Goal: Task Accomplishment & Management: Use online tool/utility

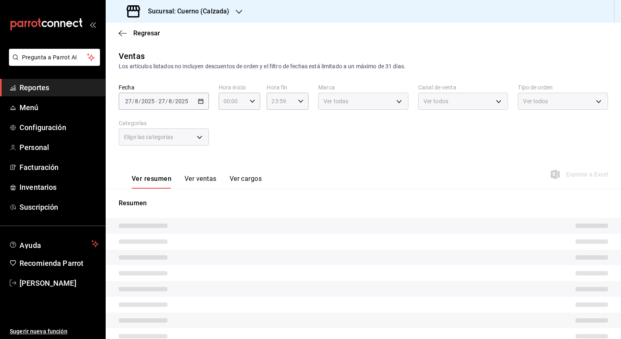
type input "05:00"
type input "707b9c0c-f82a-414c-acb8-32a291eef516,5be177d2-45de-4255-ad47-9f3db2f696b0,6c4b6…"
type input "7c6329b2-7c80-4d0a-92e1-359a60270725"
type input "PARROT,UBER_EATS,RAPPI,DIDI_FOOD,ONLINE"
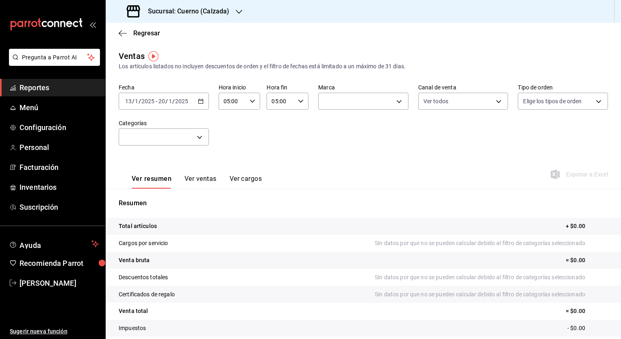
click at [202, 12] on h3 "Sucursal: Cuerno (Calzada)" at bounding box center [185, 12] width 88 height 10
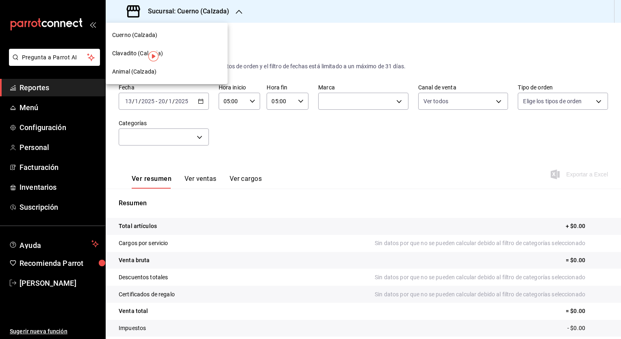
click at [139, 53] on span "Clavadito (Calzada)" at bounding box center [137, 53] width 51 height 9
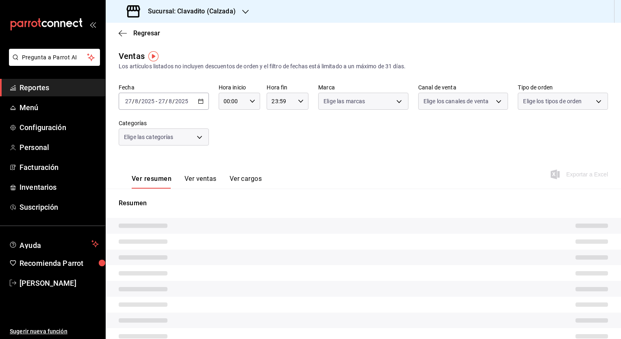
type input "05:00"
type input "PARROT,UBER_EATS,RAPPI,DIDI_FOOD,ONLINE"
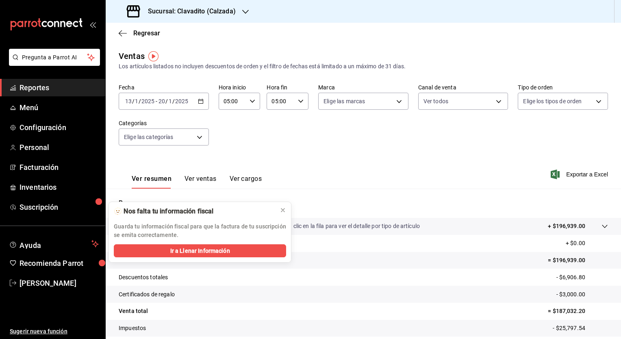
click at [198, 101] on icon "button" at bounding box center [201, 101] width 6 height 6
click at [285, 209] on icon at bounding box center [283, 210] width 7 height 7
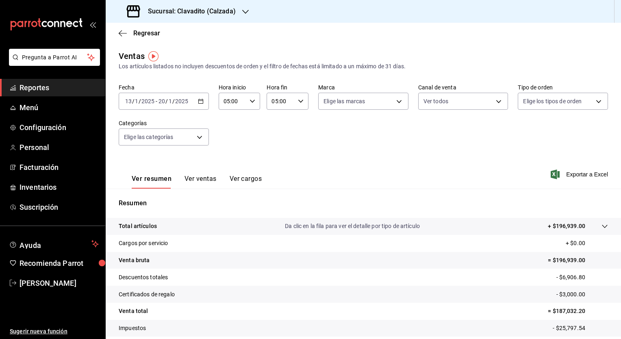
click at [200, 100] on icon "button" at bounding box center [201, 101] width 6 height 6
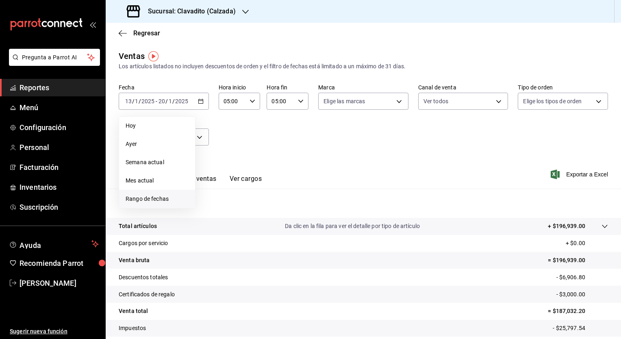
click at [157, 196] on span "Rango de fechas" at bounding box center [157, 199] width 63 height 9
click at [215, 226] on abbr "25" at bounding box center [212, 227] width 5 height 6
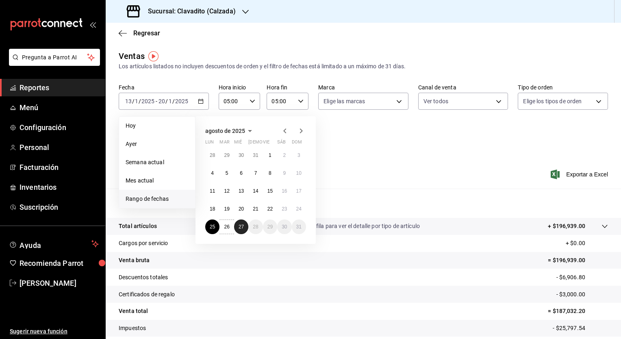
click at [239, 227] on abbr "27" at bounding box center [241, 227] width 5 height 6
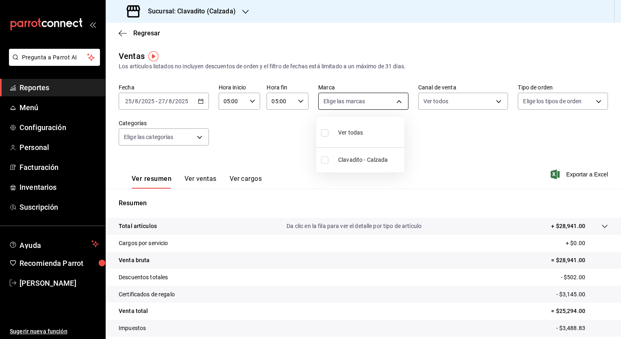
click at [396, 102] on body "Pregunta a Parrot AI Reportes Menú Configuración Personal Facturación Inventari…" at bounding box center [310, 169] width 621 height 339
click at [328, 161] on input "checkbox" at bounding box center [324, 160] width 7 height 7
checkbox input "true"
type input "7c6329b2-7c80-4d0a-92e1-359a60270725"
checkbox input "true"
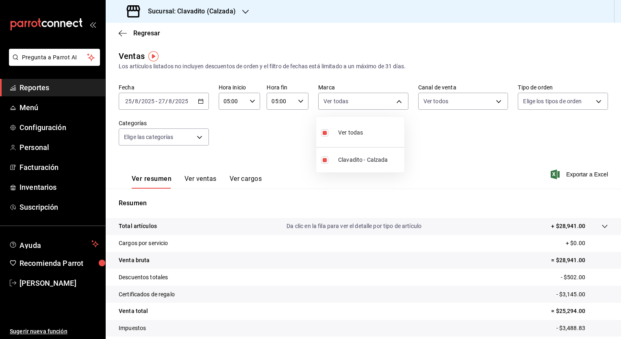
click at [494, 102] on div at bounding box center [310, 169] width 621 height 339
click at [493, 100] on body "Pregunta a Parrot AI Reportes Menú Configuración Personal Facturación Inventari…" at bounding box center [310, 169] width 621 height 339
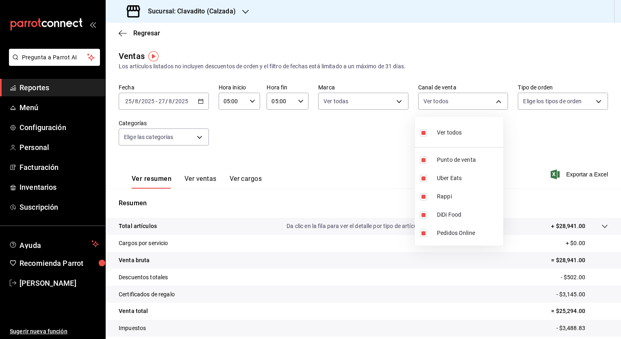
click at [592, 101] on div at bounding box center [310, 169] width 621 height 339
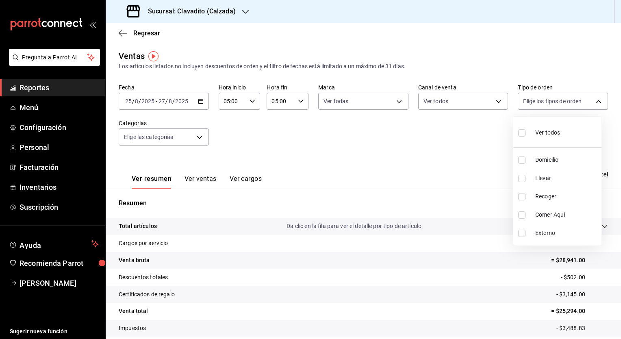
click at [592, 101] on body "Pregunta a Parrot AI Reportes Menú Configuración Personal Facturación Inventari…" at bounding box center [310, 169] width 621 height 339
click at [523, 138] on label at bounding box center [523, 133] width 11 height 12
click at [523, 137] on input "checkbox" at bounding box center [521, 132] width 7 height 7
checkbox input "false"
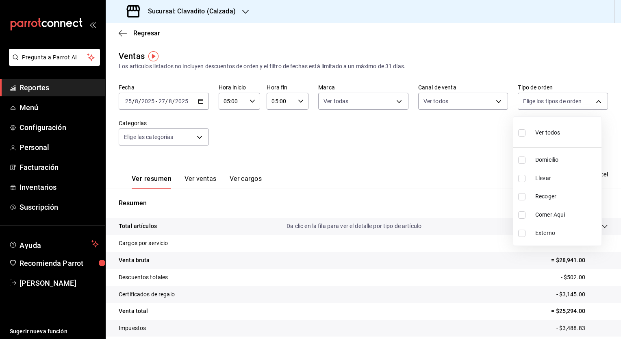
checkbox input "false"
drag, startPoint x: 523, startPoint y: 138, endPoint x: 379, endPoint y: 148, distance: 145.1
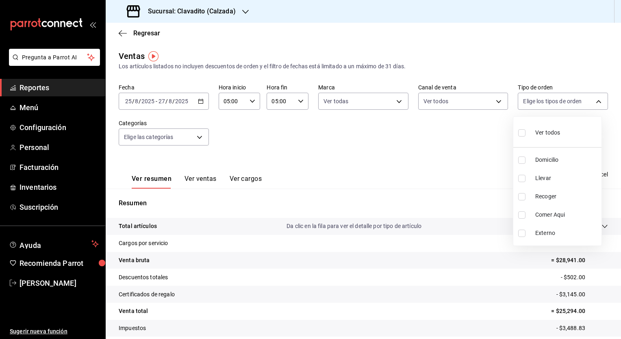
click at [379, 148] on div "Ver todos Domicilio Llevar Recoger Comer Aqui Externo" at bounding box center [310, 169] width 621 height 339
click at [522, 133] on input "checkbox" at bounding box center [521, 132] width 7 height 7
checkbox input "true"
type input "20a2434e-5507-4b1d-99f8-d1d700608abd,c8008fd8-0959-4104-94f5-898138fc7a10,5c160…"
checkbox input "true"
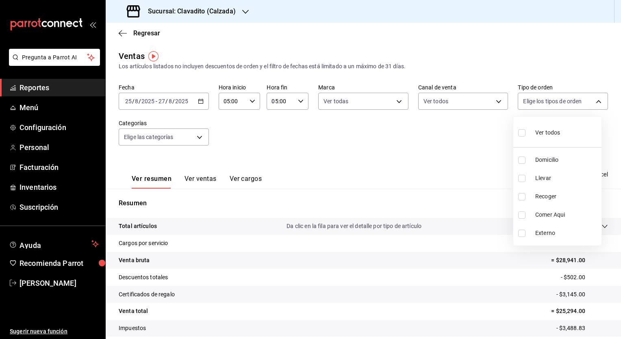
checkbox input "true"
click at [197, 136] on div at bounding box center [310, 169] width 621 height 339
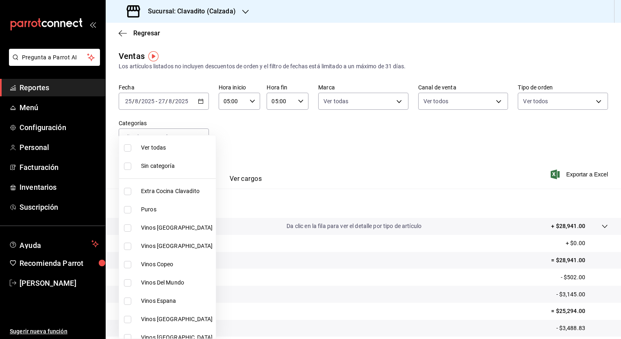
click at [197, 136] on body "Pregunta a Parrot AI Reportes Menú Configuración Personal Facturación Inventari…" at bounding box center [310, 169] width 621 height 339
click at [127, 149] on input "checkbox" at bounding box center [127, 147] width 7 height 7
checkbox input "true"
type input "baf57ed1-919f-4c82-8763-5f61bb5ecf6c,a733550a-1833-4f39-b337-4b288d8ef239,37b97…"
checkbox input "true"
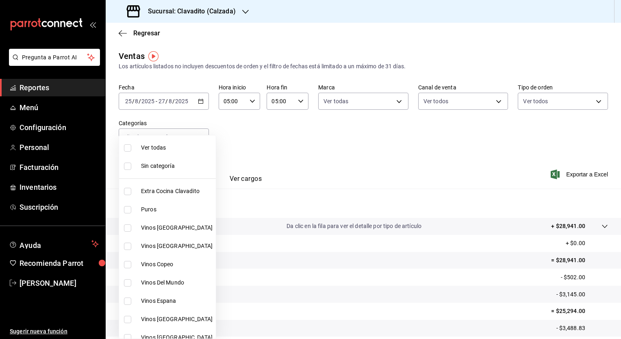
checkbox input "true"
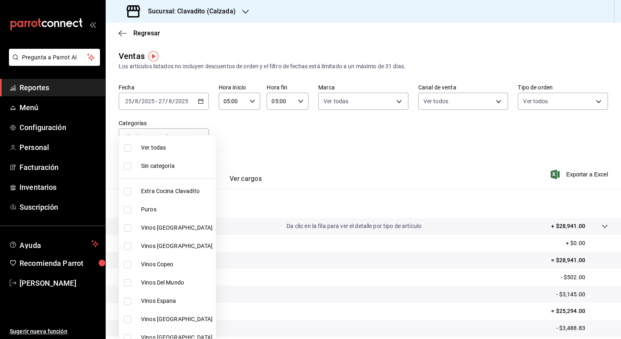
checkbox input "true"
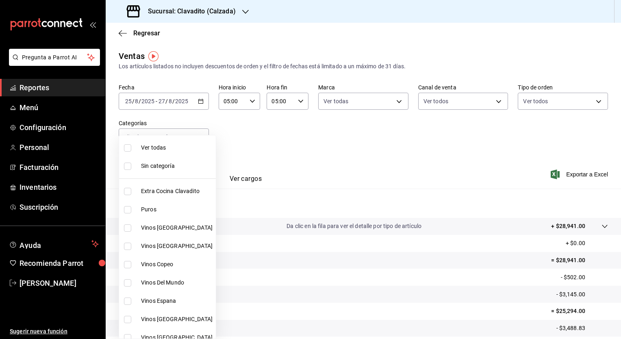
checkbox input "true"
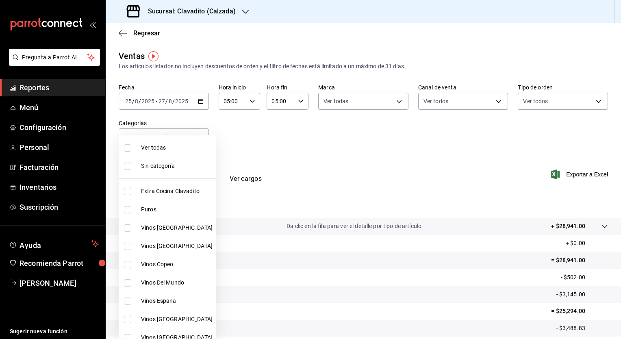
checkbox input "true"
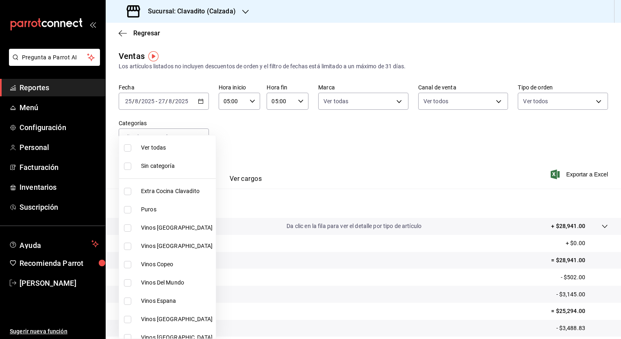
checkbox input "true"
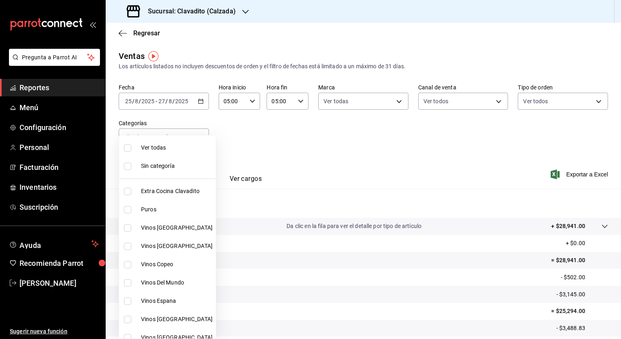
checkbox input "true"
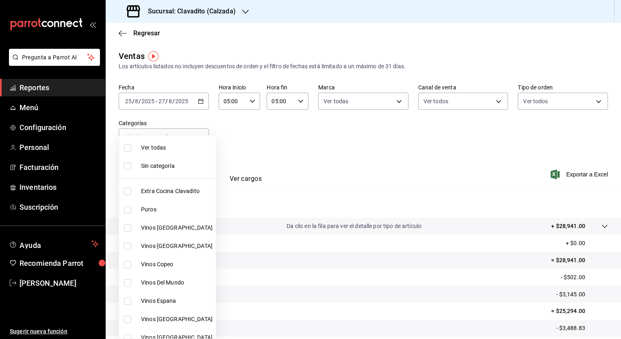
checkbox input "true"
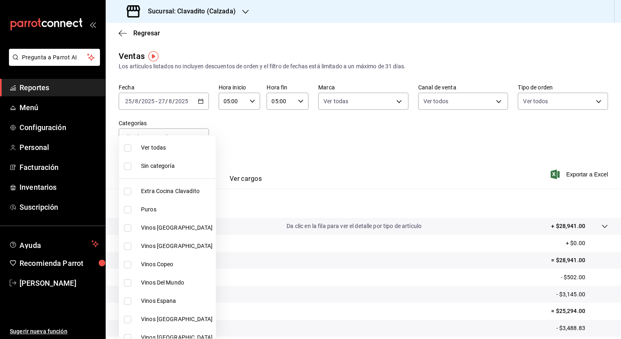
checkbox input "true"
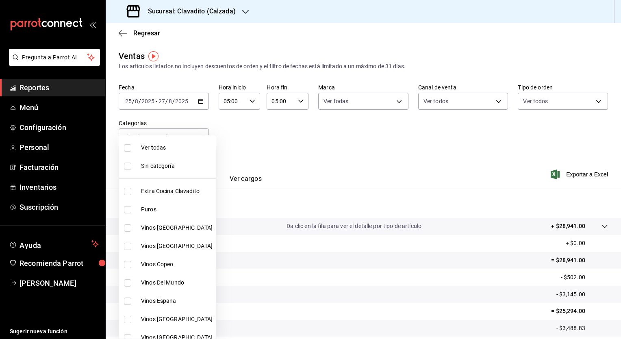
checkbox input "true"
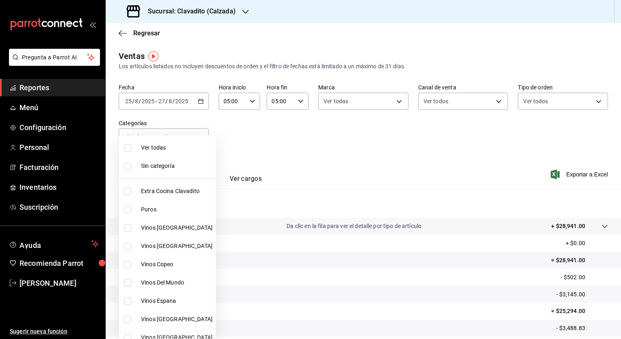
checkbox input "true"
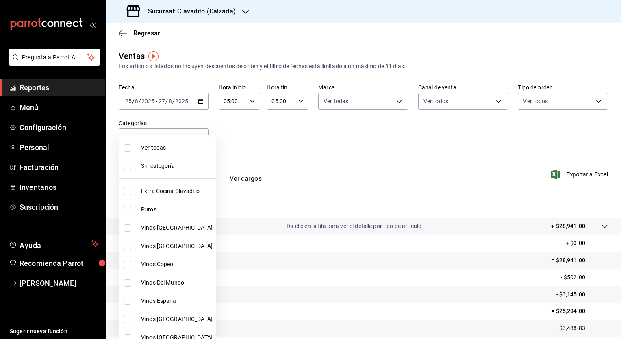
checkbox input "true"
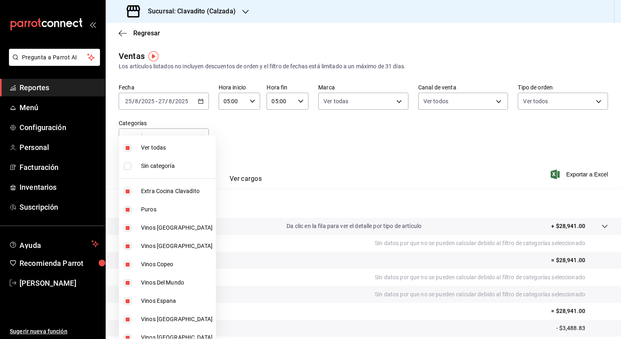
drag, startPoint x: 418, startPoint y: 197, endPoint x: 535, endPoint y: 187, distance: 116.8
click at [535, 187] on div at bounding box center [310, 169] width 621 height 339
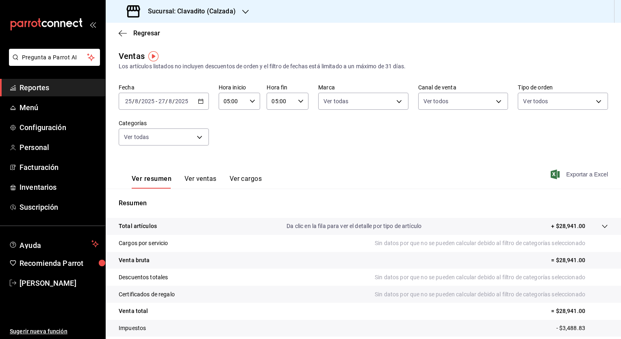
click at [574, 174] on span "Exportar a Excel" at bounding box center [581, 175] width 56 height 10
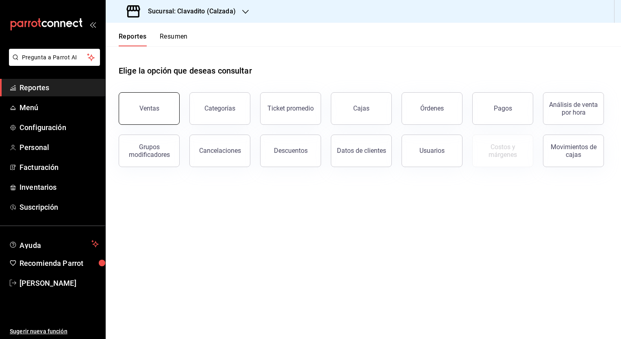
click at [169, 102] on button "Ventas" at bounding box center [149, 108] width 61 height 33
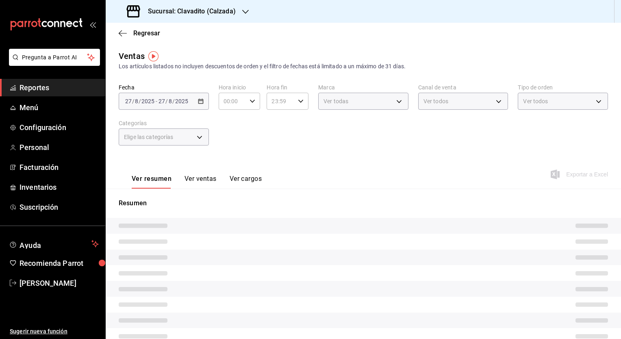
type input "05:00"
type input "PARROT,UBER_EATS,RAPPI,DIDI_FOOD,ONLINE"
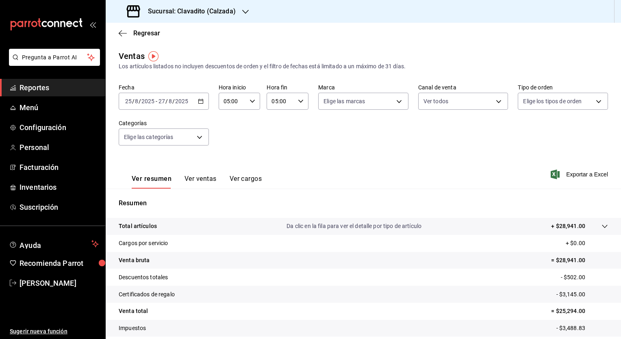
click at [198, 102] on icon "button" at bounding box center [201, 101] width 6 height 6
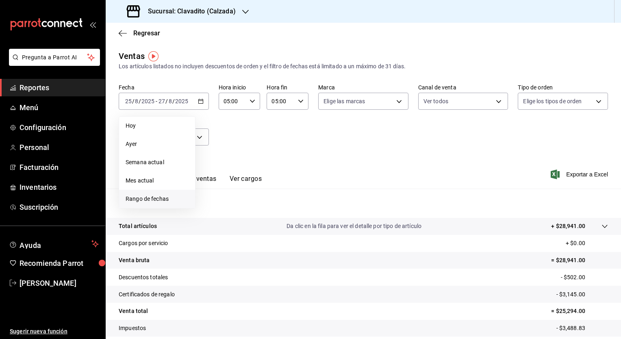
click at [139, 200] on span "Rango de fechas" at bounding box center [157, 199] width 63 height 9
click at [211, 227] on abbr "25" at bounding box center [212, 227] width 5 height 6
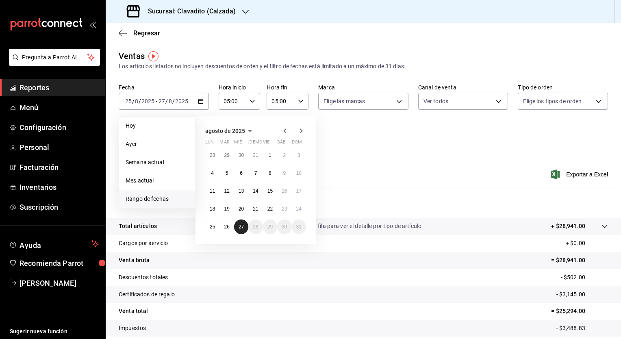
click at [237, 222] on button "27" at bounding box center [241, 227] width 14 height 15
click at [213, 228] on abbr "25" at bounding box center [212, 227] width 5 height 6
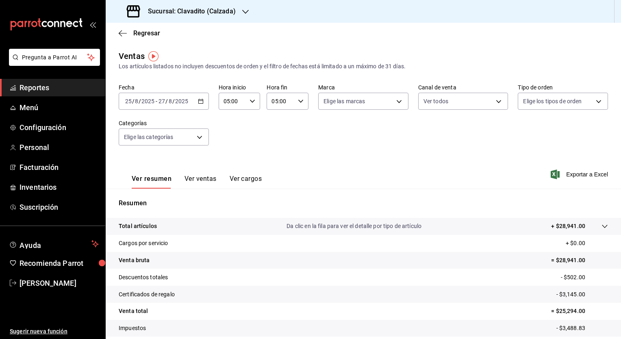
click at [199, 102] on icon "button" at bounding box center [201, 101] width 6 height 6
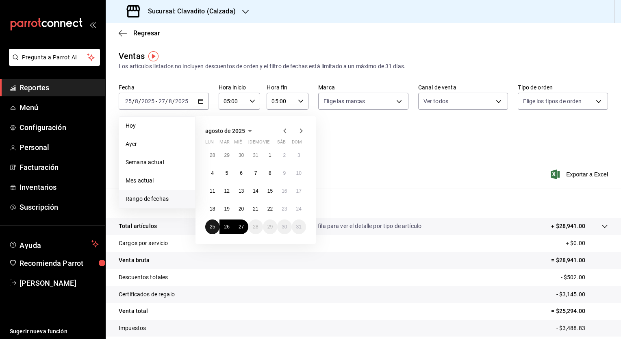
click at [211, 226] on abbr "25" at bounding box center [212, 227] width 5 height 6
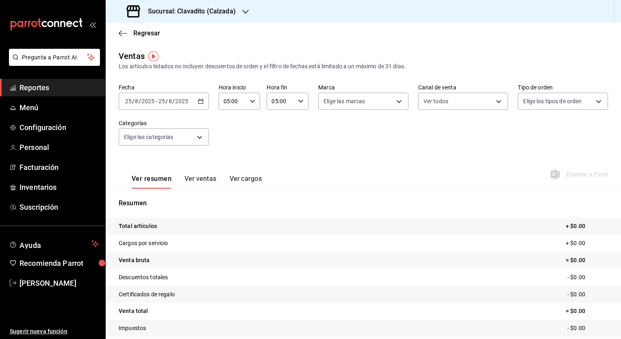
click at [200, 103] on icon "button" at bounding box center [201, 101] width 6 height 6
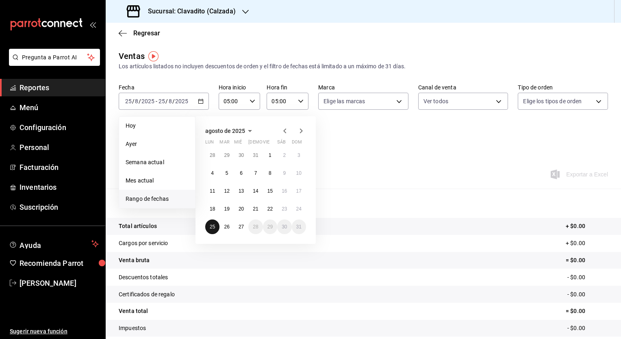
click at [210, 226] on abbr "25" at bounding box center [212, 227] width 5 height 6
click at [246, 226] on button "27" at bounding box center [241, 227] width 14 height 15
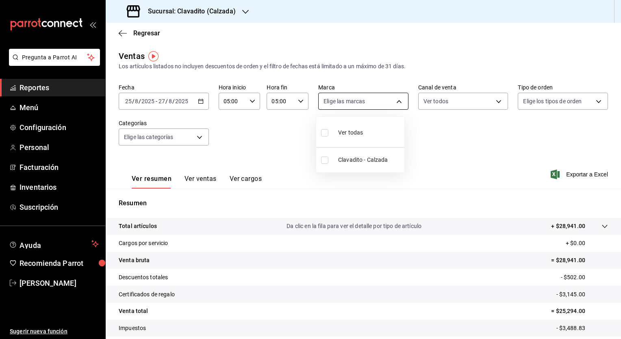
click at [394, 102] on body "Pregunta a Parrot AI Reportes Menú Configuración Personal Facturación Inventari…" at bounding box center [310, 169] width 621 height 339
click at [324, 133] on input "checkbox" at bounding box center [324, 132] width 7 height 7
checkbox input "true"
type input "7c6329b2-7c80-4d0a-92e1-359a60270725"
checkbox input "true"
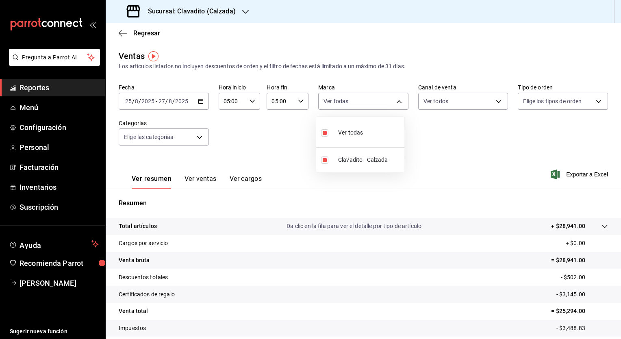
click at [495, 102] on div at bounding box center [310, 169] width 621 height 339
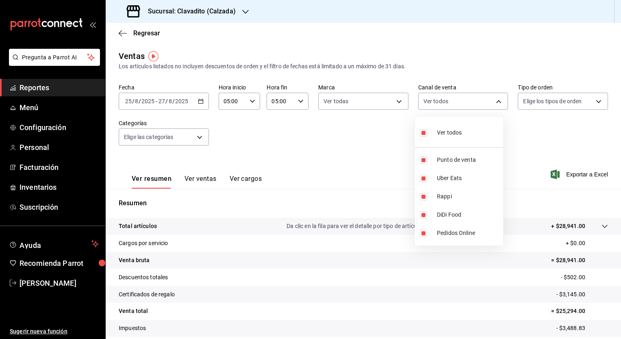
click at [495, 102] on body "Pregunta a Parrot AI Reportes Menú Configuración Personal Facturación Inventari…" at bounding box center [310, 169] width 621 height 339
click at [592, 100] on div at bounding box center [310, 169] width 621 height 339
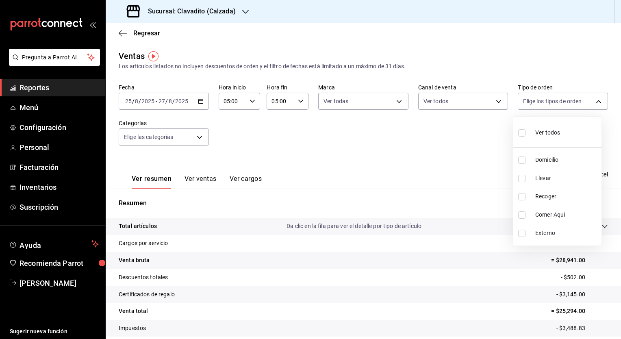
click at [592, 100] on body "Pregunta a Parrot AI Reportes Menú Configuración Personal Facturación Inventari…" at bounding box center [310, 169] width 621 height 339
click at [525, 134] on input "checkbox" at bounding box center [521, 132] width 7 height 7
checkbox input "true"
type input "20a2434e-5507-4b1d-99f8-d1d700608abd,c8008fd8-0959-4104-94f5-898138fc7a10,5c160…"
checkbox input "true"
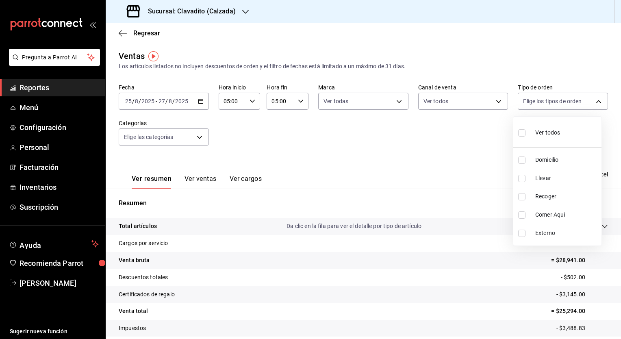
checkbox input "true"
click at [198, 136] on div at bounding box center [310, 169] width 621 height 339
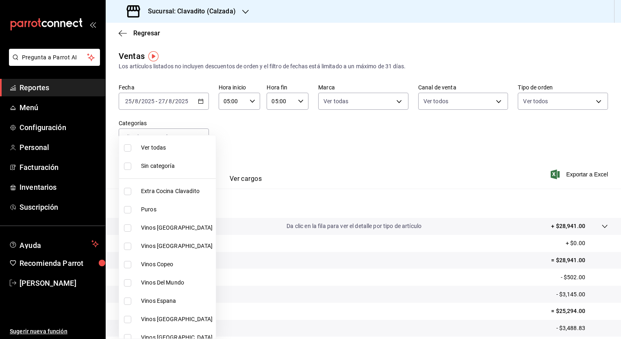
click at [198, 136] on body "Pregunta a Parrot AI Reportes Menú Configuración Personal Facturación Inventari…" at bounding box center [310, 169] width 621 height 339
click at [128, 148] on input "checkbox" at bounding box center [127, 147] width 7 height 7
checkbox input "true"
type input "baf57ed1-919f-4c82-8763-5f61bb5ecf6c,a733550a-1833-4f39-b337-4b288d8ef239,37b97…"
checkbox input "true"
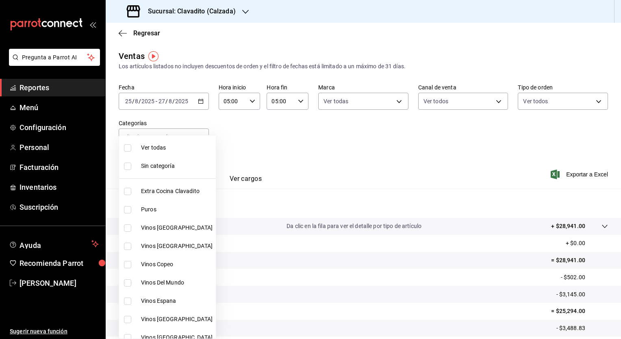
checkbox input "true"
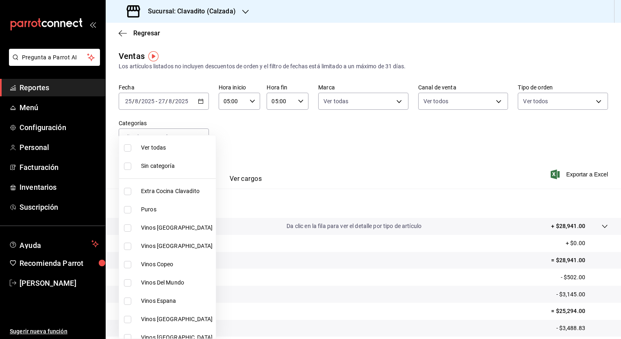
checkbox input "true"
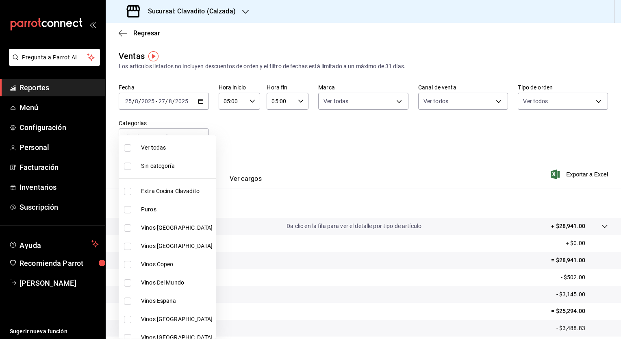
checkbox input "true"
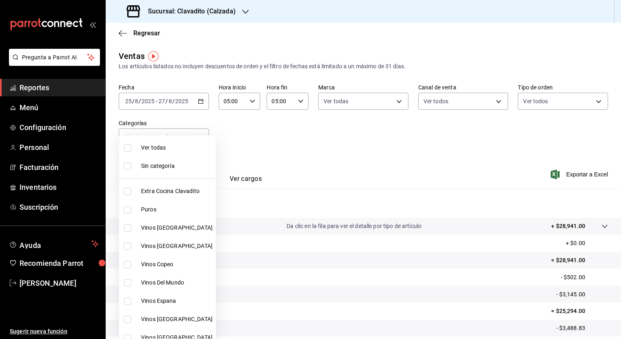
checkbox input "true"
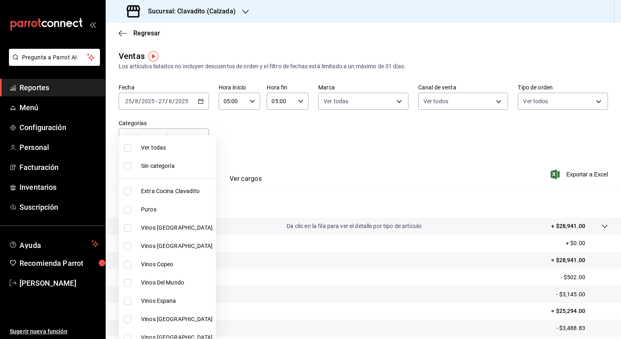
checkbox input "true"
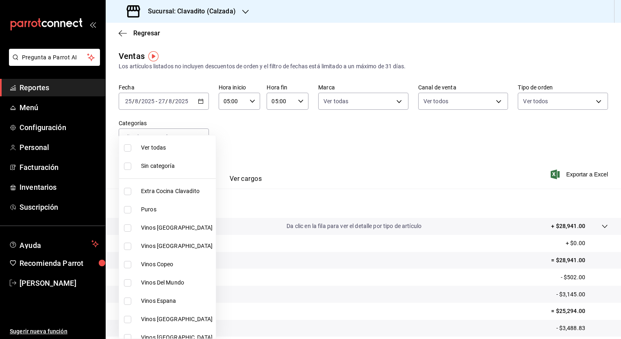
checkbox input "true"
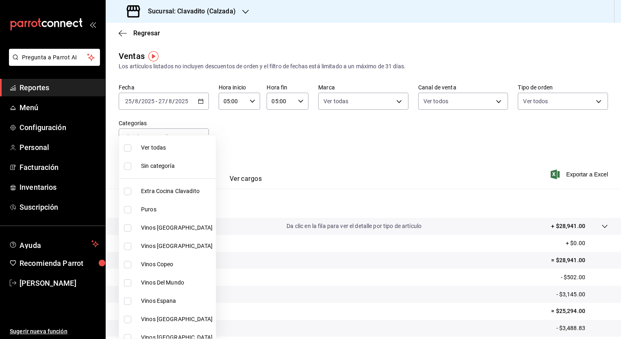
checkbox input "true"
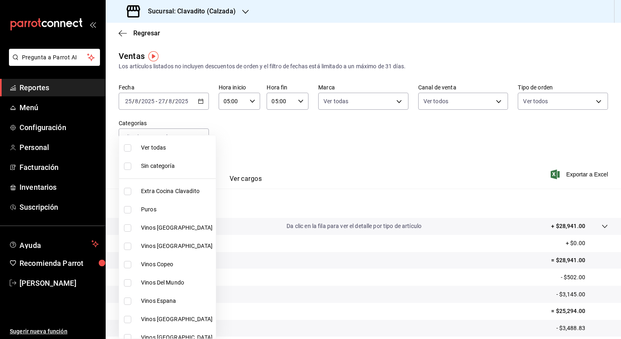
checkbox input "true"
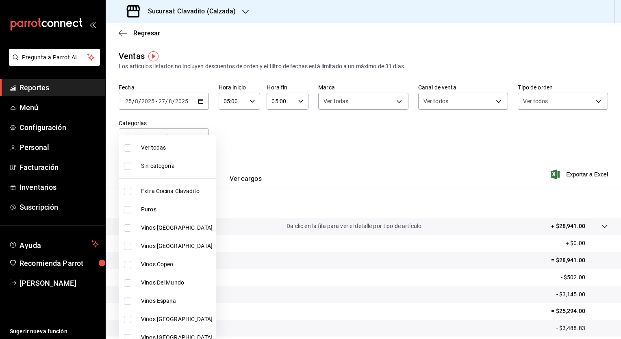
checkbox input "true"
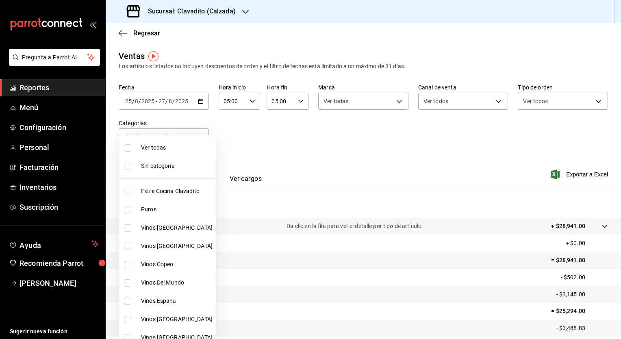
checkbox input "true"
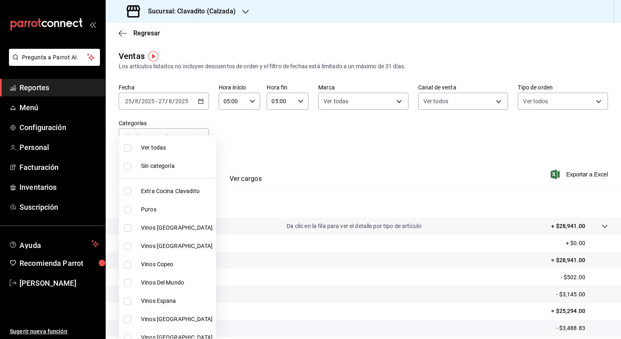
checkbox input "true"
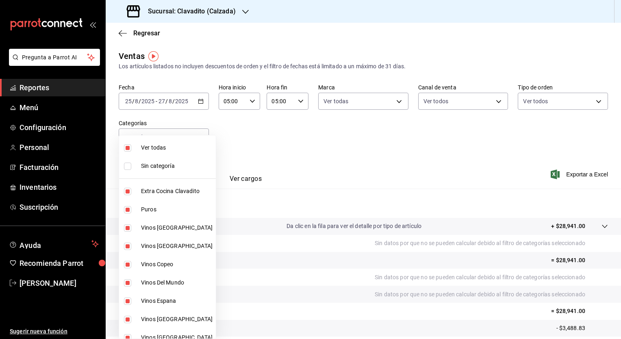
click at [570, 174] on div at bounding box center [310, 169] width 621 height 339
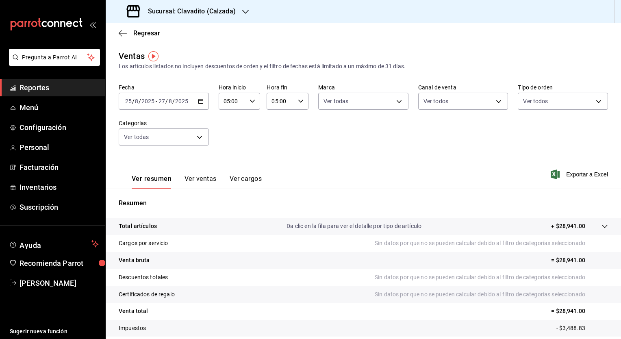
click at [570, 174] on span "Exportar a Excel" at bounding box center [581, 175] width 56 height 10
